Goal: Find specific page/section: Find specific page/section

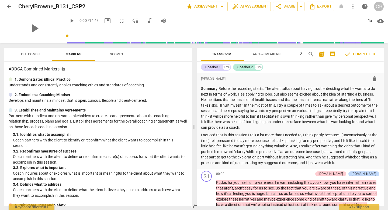
click at [9, 8] on span "arrow_back" at bounding box center [9, 6] width 6 height 6
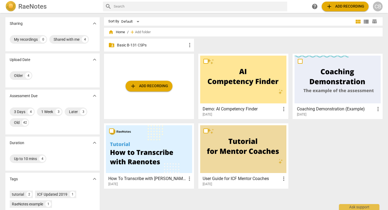
click at [128, 45] on p "Basic B-131 CSPs" at bounding box center [152, 45] width 70 height 6
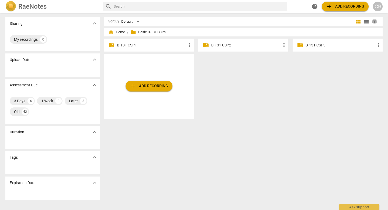
click at [300, 47] on span "folder_shared" at bounding box center [300, 45] width 6 height 6
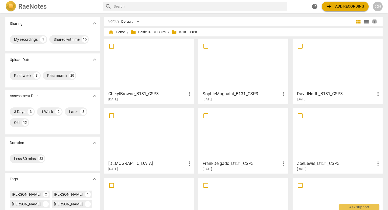
scroll to position [121, 0]
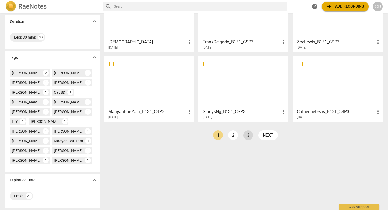
click at [248, 137] on link "3" at bounding box center [248, 135] width 10 height 10
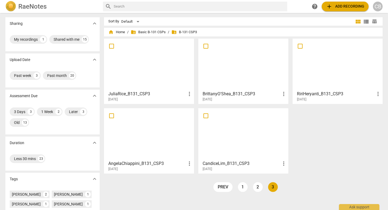
click at [248, 137] on div at bounding box center [243, 134] width 86 height 48
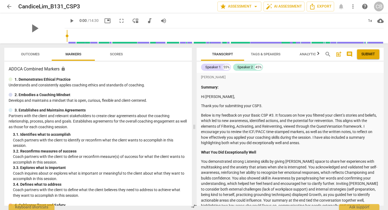
click at [30, 55] on span "Outcomes" at bounding box center [30, 54] width 19 height 4
